Goal: Task Accomplishment & Management: Manage account settings

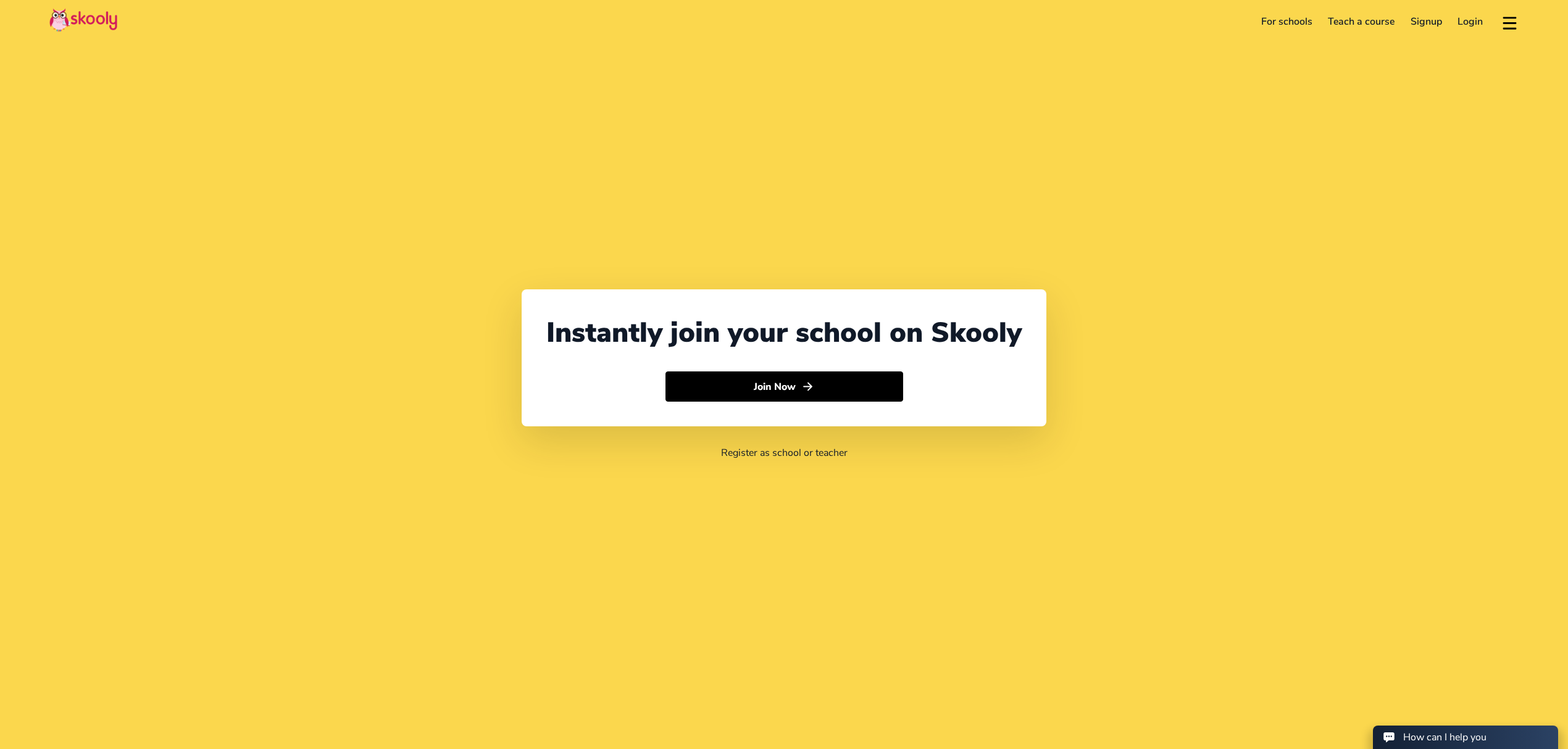
click at [1456, 26] on link "Login" at bounding box center [1471, 21] width 41 height 20
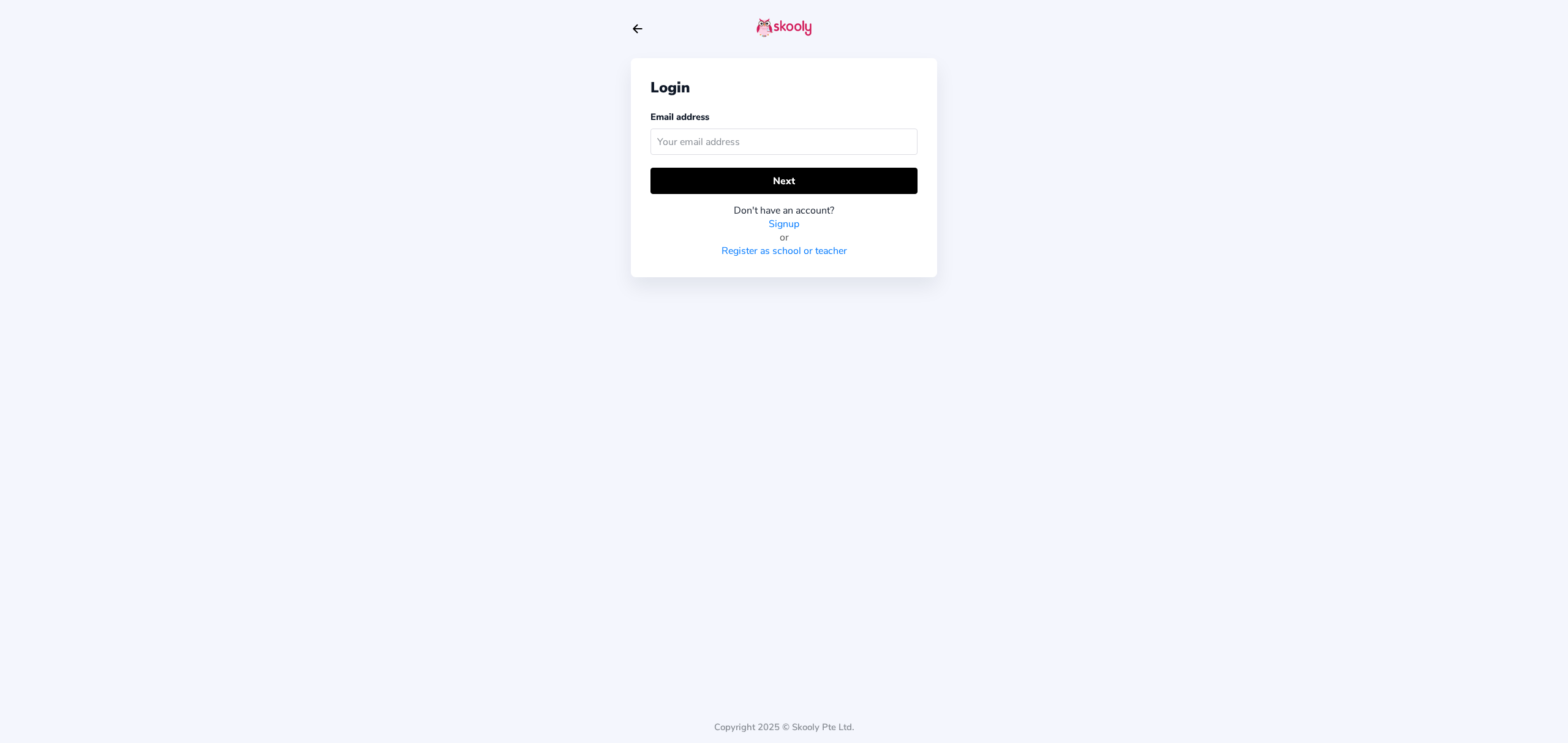
click at [895, 142] on input "text" at bounding box center [783, 141] width 267 height 26
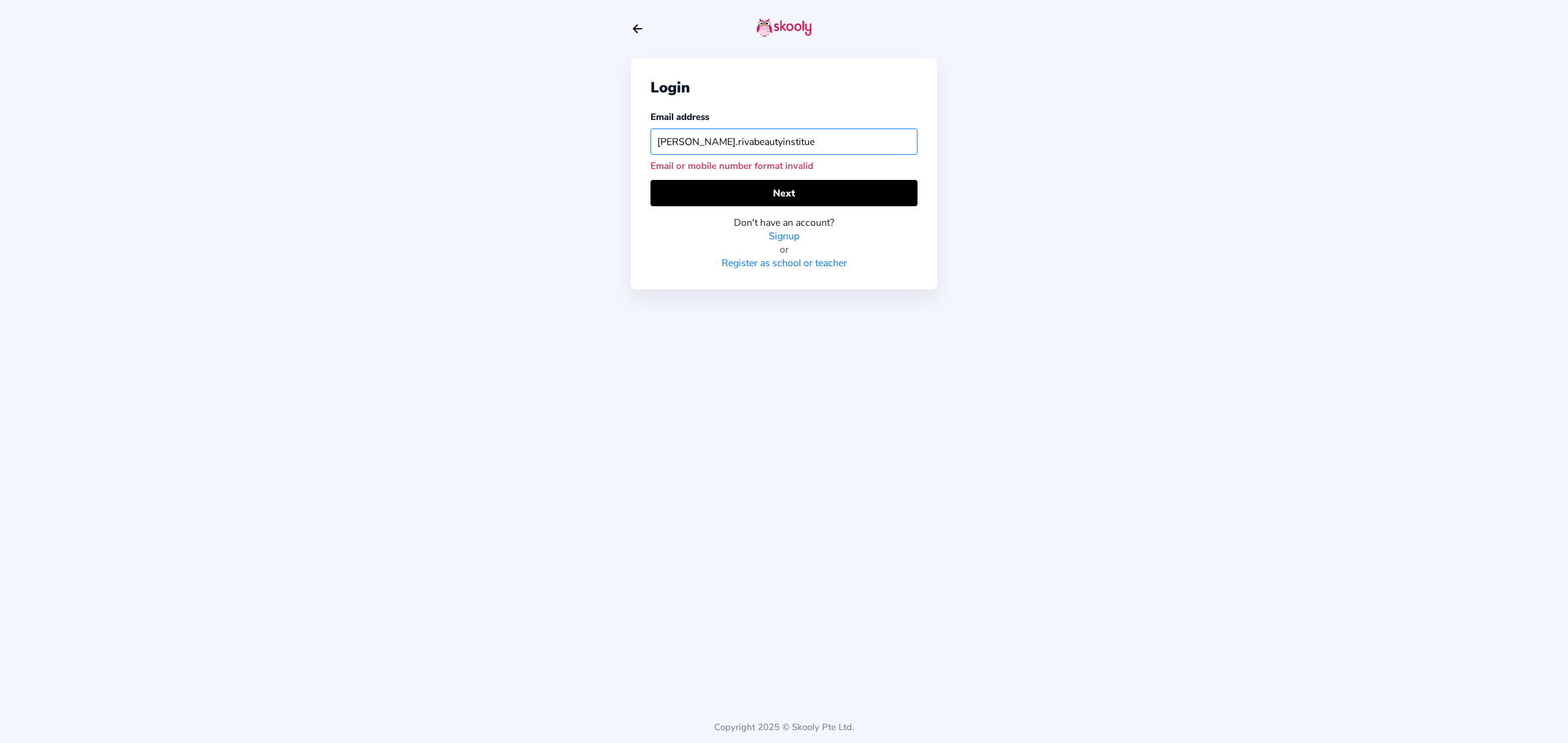
click at [814, 140] on input "[PERSON_NAME].rivabeautyinstitue" at bounding box center [783, 141] width 267 height 26
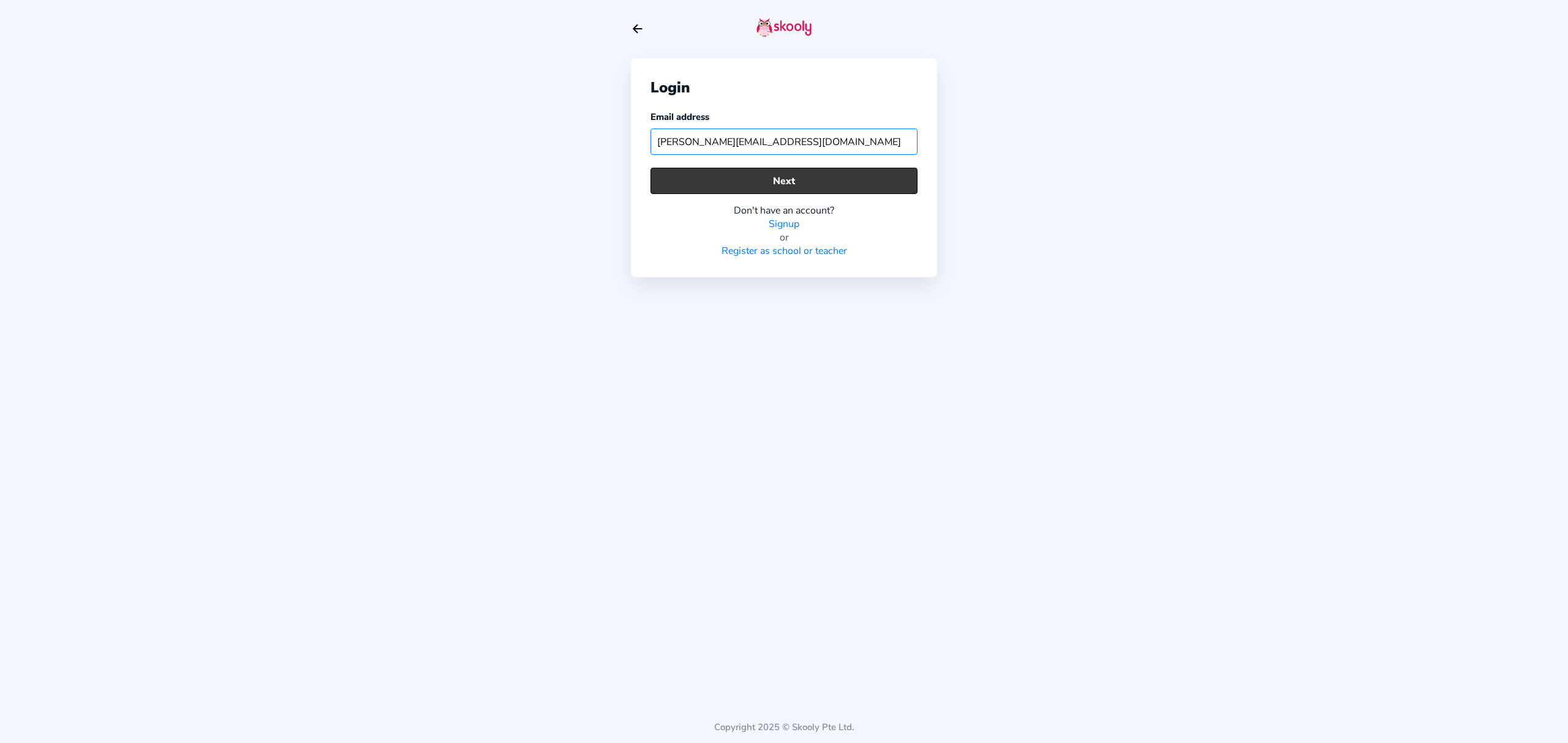
type input "[PERSON_NAME][EMAIL_ADDRESS][DOMAIN_NAME]"
click at [768, 178] on button "Next" at bounding box center [783, 180] width 267 height 26
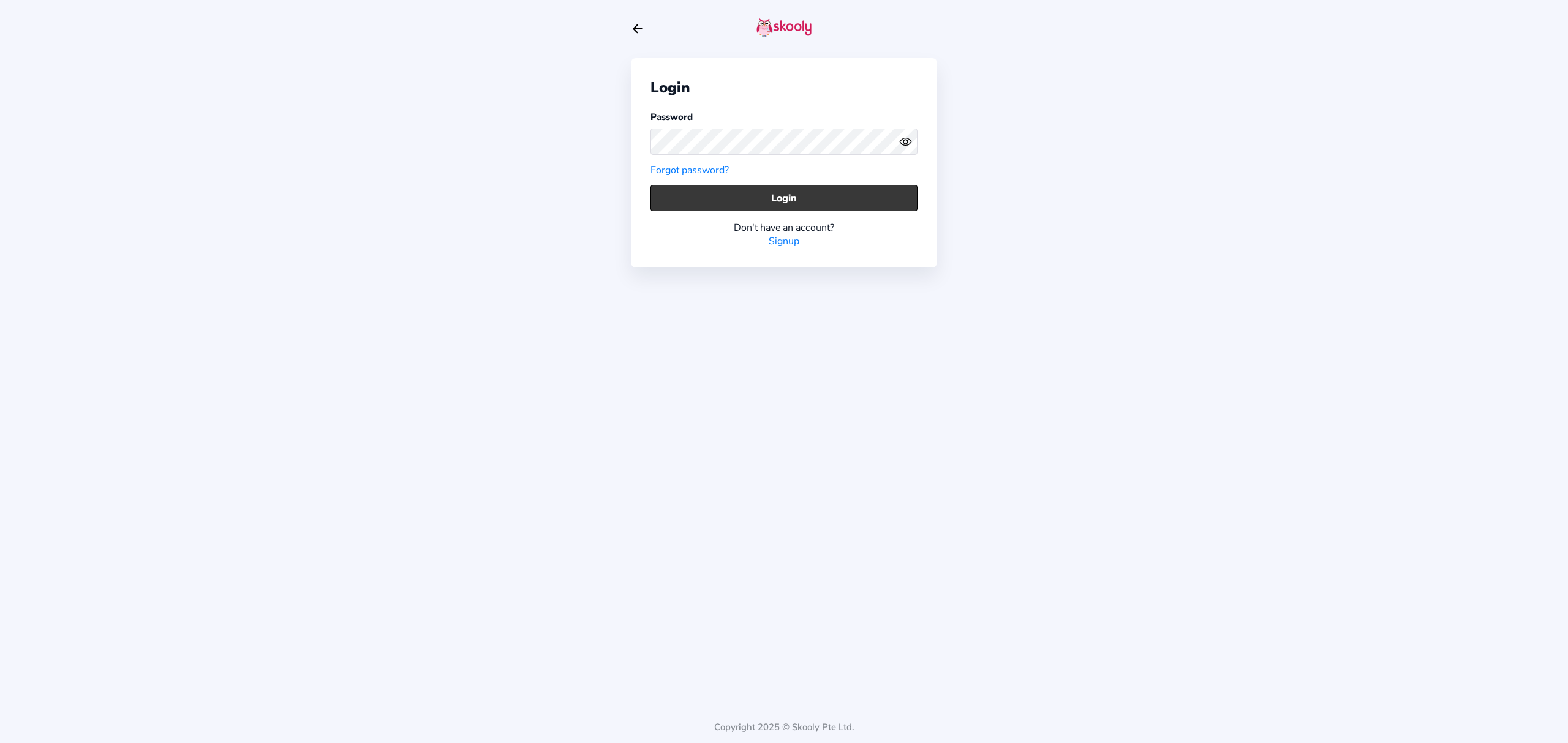
click at [785, 190] on button "Login" at bounding box center [783, 198] width 267 height 26
